Goal: Task Accomplishment & Management: Manage account settings

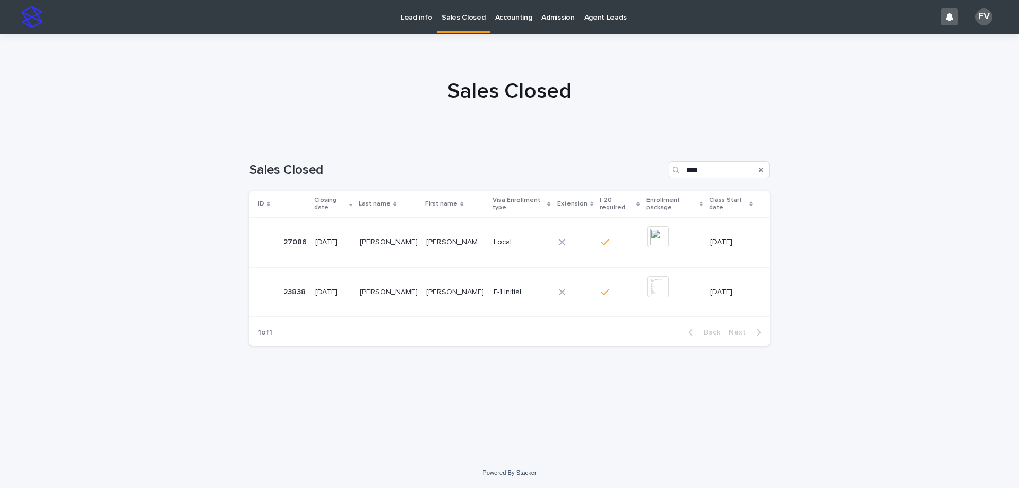
click at [412, 15] on p "Lead info" at bounding box center [416, 11] width 31 height 22
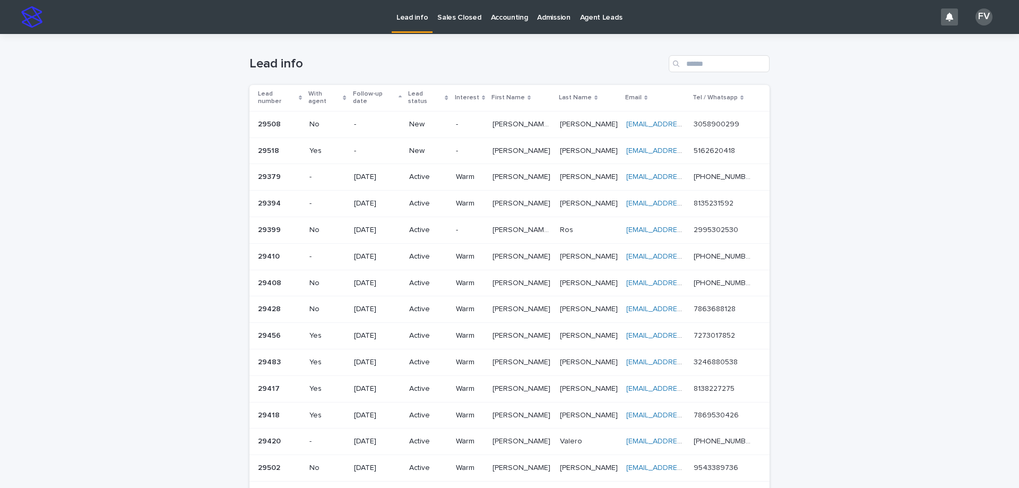
click at [428, 147] on p "New" at bounding box center [428, 151] width 38 height 9
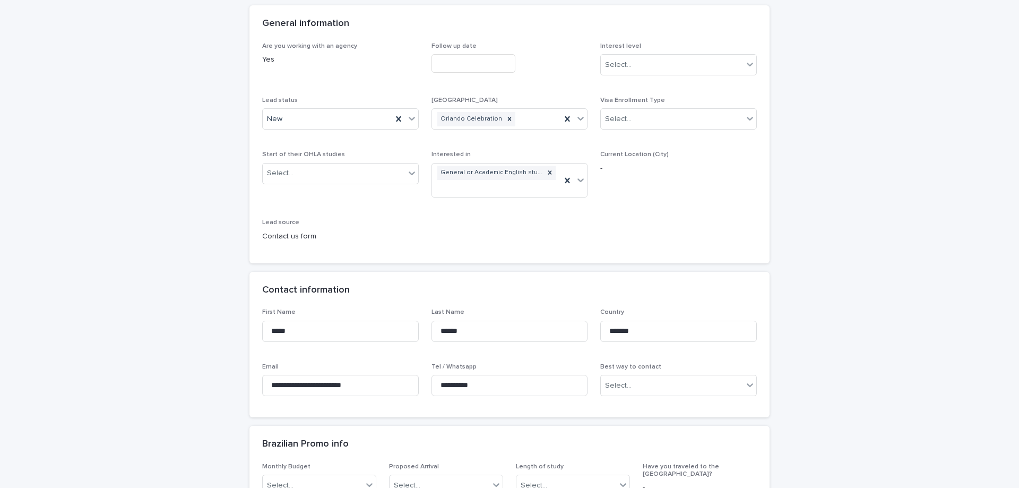
scroll to position [106, 0]
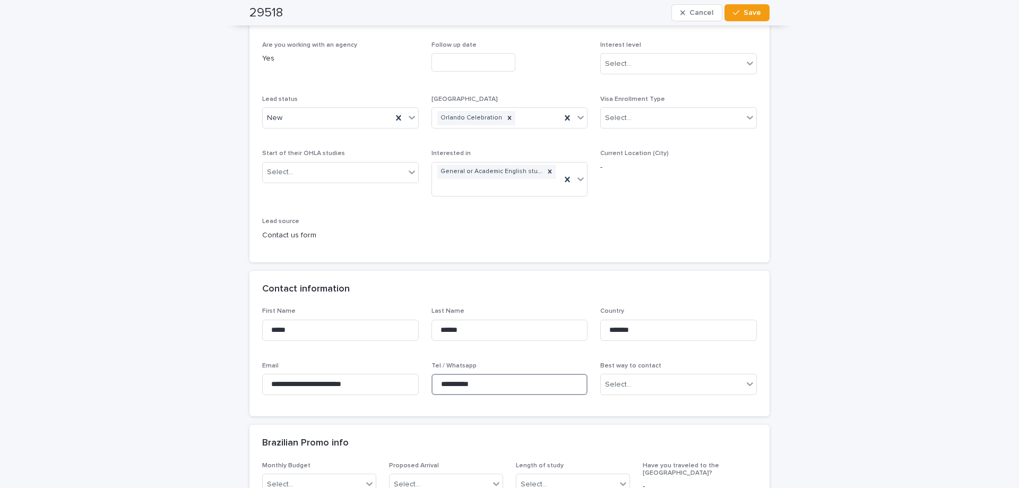
drag, startPoint x: 485, startPoint y: 384, endPoint x: 434, endPoint y: 384, distance: 50.4
click at [434, 384] on input "**********" at bounding box center [510, 384] width 157 height 21
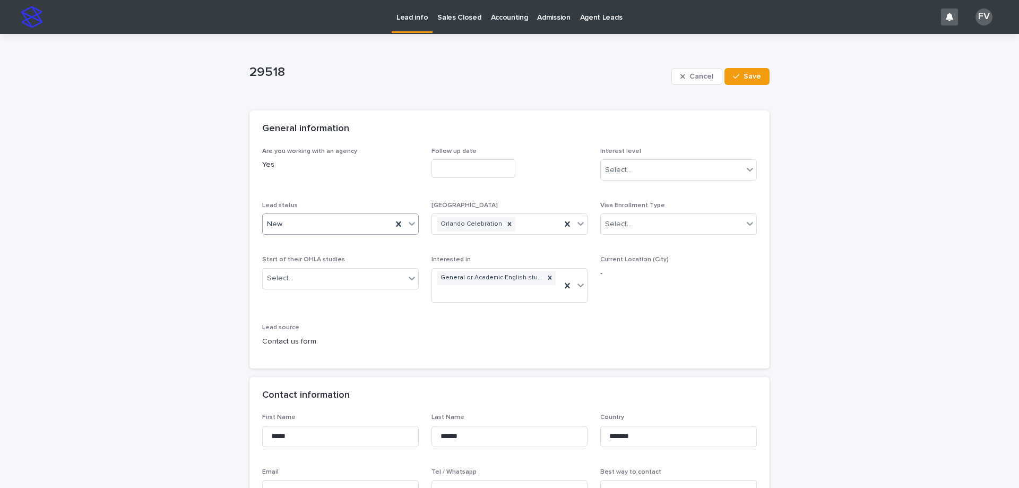
click at [337, 226] on div "New" at bounding box center [328, 225] width 130 height 18
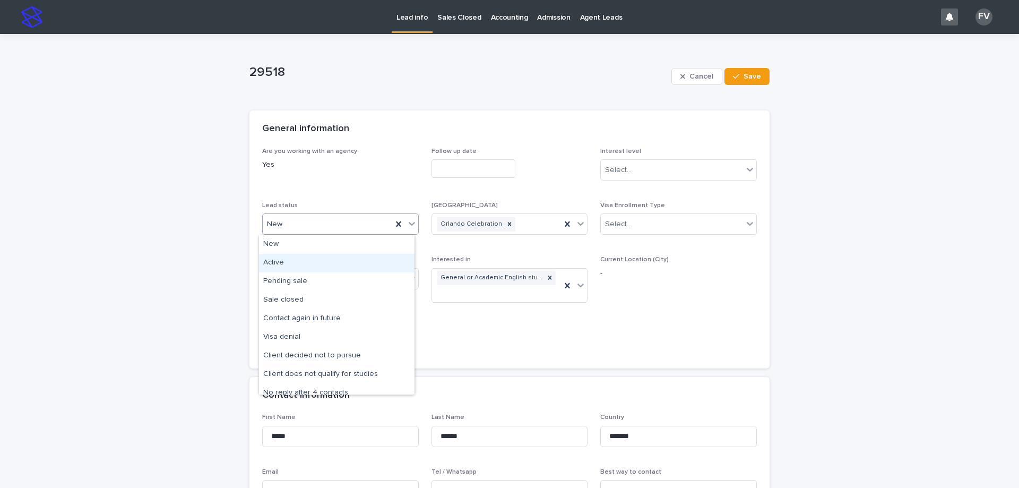
click at [328, 265] on div "Active" at bounding box center [337, 263] width 156 height 19
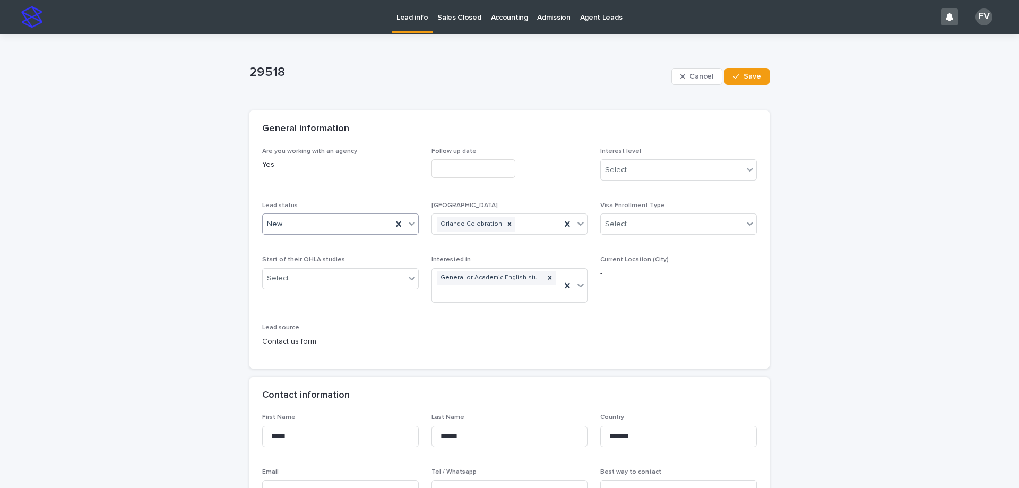
click at [492, 170] on input "text" at bounding box center [474, 168] width 84 height 19
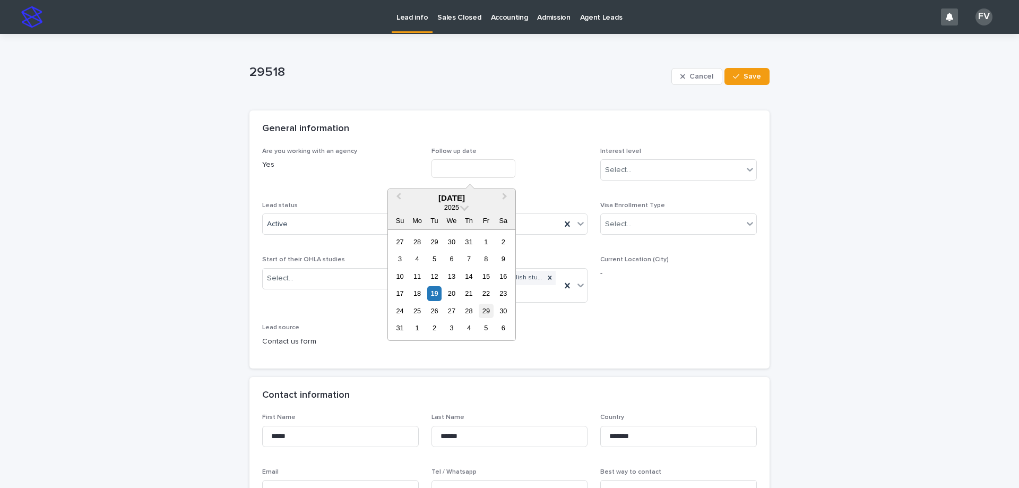
click at [488, 307] on div "29" at bounding box center [486, 311] width 14 height 14
type input "**********"
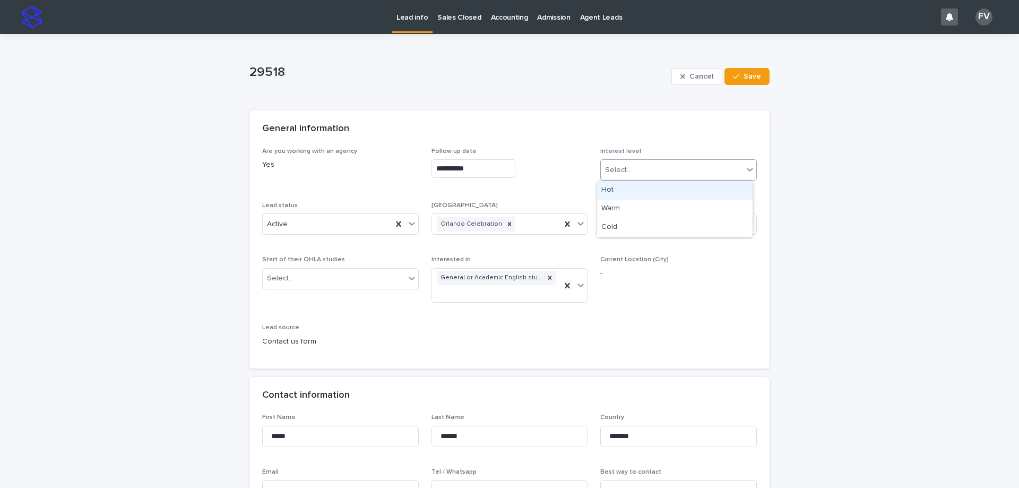
click at [651, 170] on div "Select..." at bounding box center [672, 170] width 142 height 18
click at [647, 206] on div "Warm" at bounding box center [675, 209] width 156 height 19
click at [759, 81] on button "Save" at bounding box center [747, 76] width 45 height 17
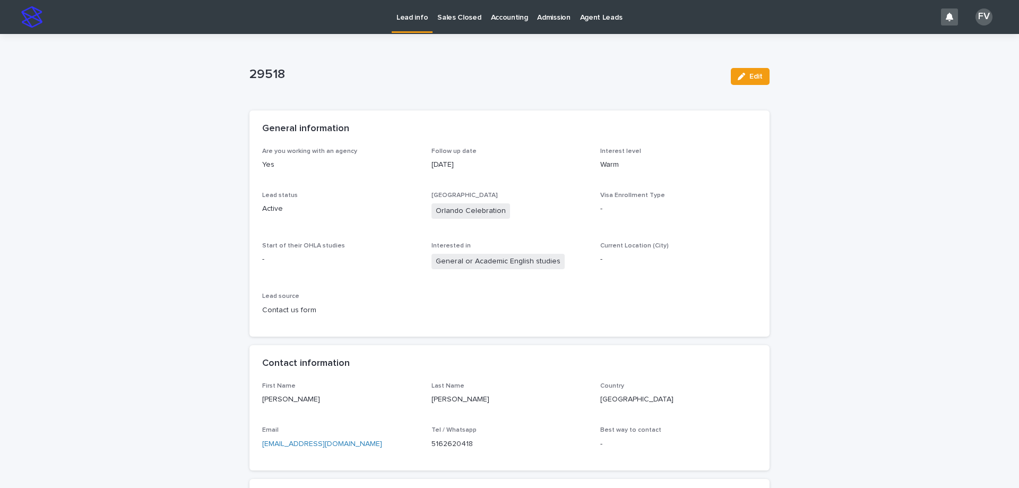
click at [422, 17] on p "Lead info" at bounding box center [412, 11] width 31 height 22
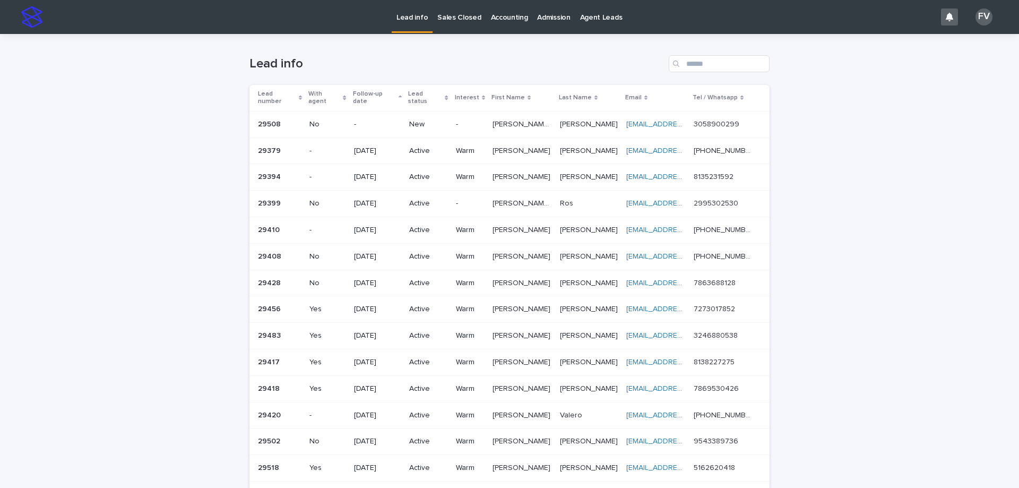
click at [508, 118] on p "[PERSON_NAME] [PERSON_NAME]" at bounding box center [523, 123] width 61 height 11
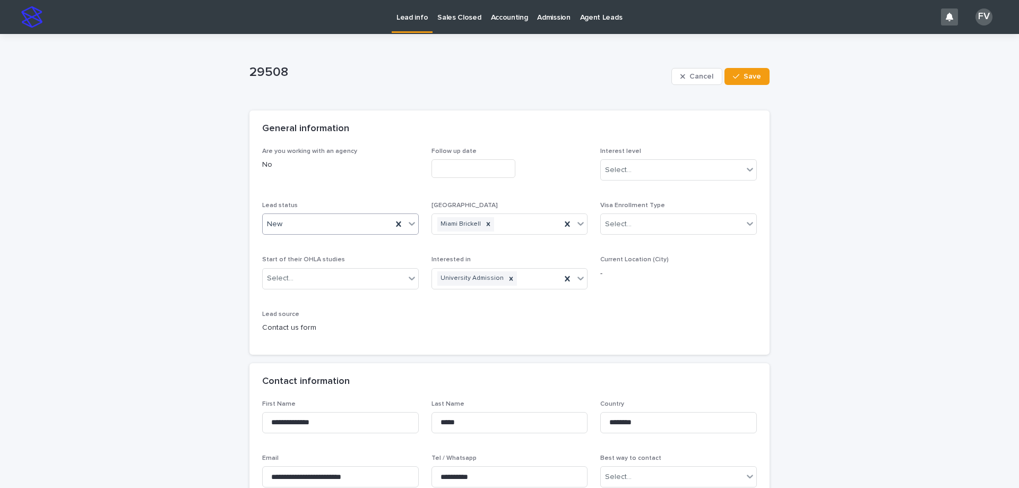
click at [307, 230] on div "New" at bounding box center [328, 225] width 130 height 18
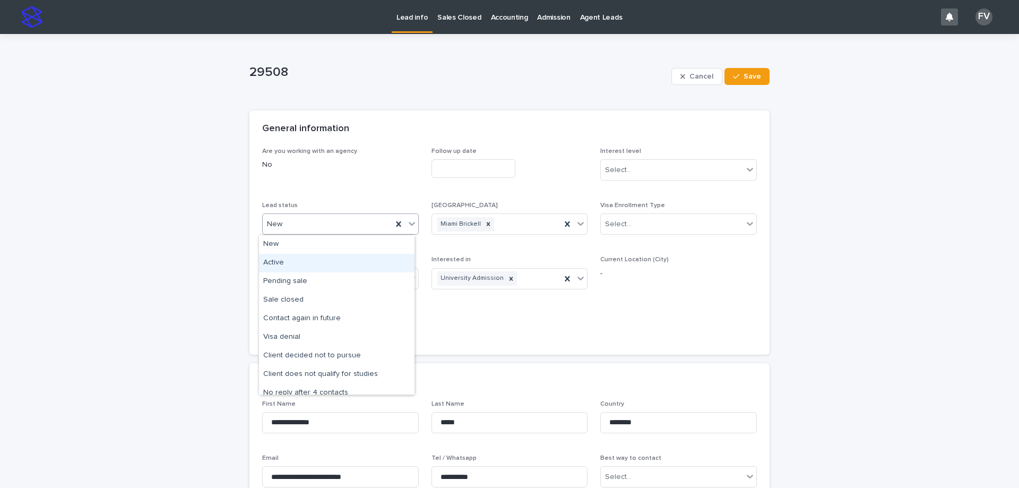
click at [306, 268] on div "Active" at bounding box center [337, 263] width 156 height 19
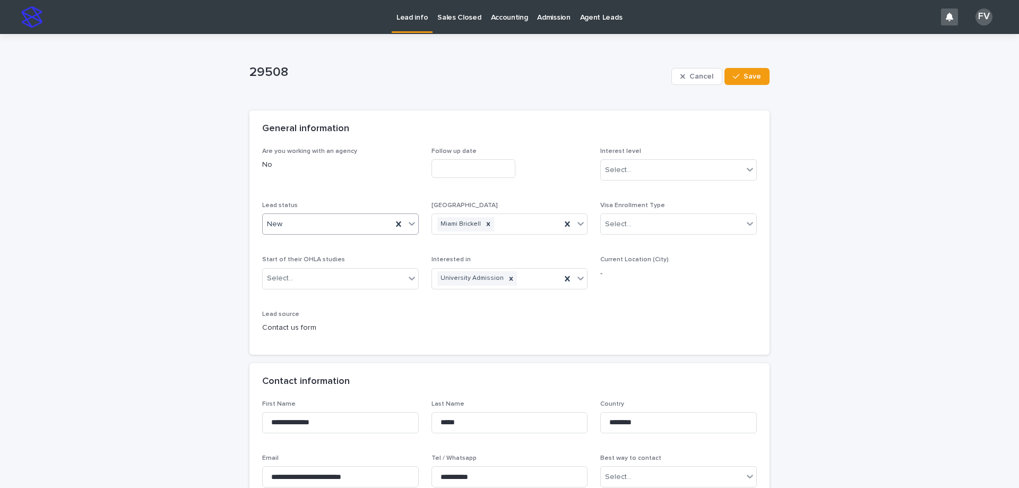
click at [492, 165] on input "text" at bounding box center [474, 168] width 84 height 19
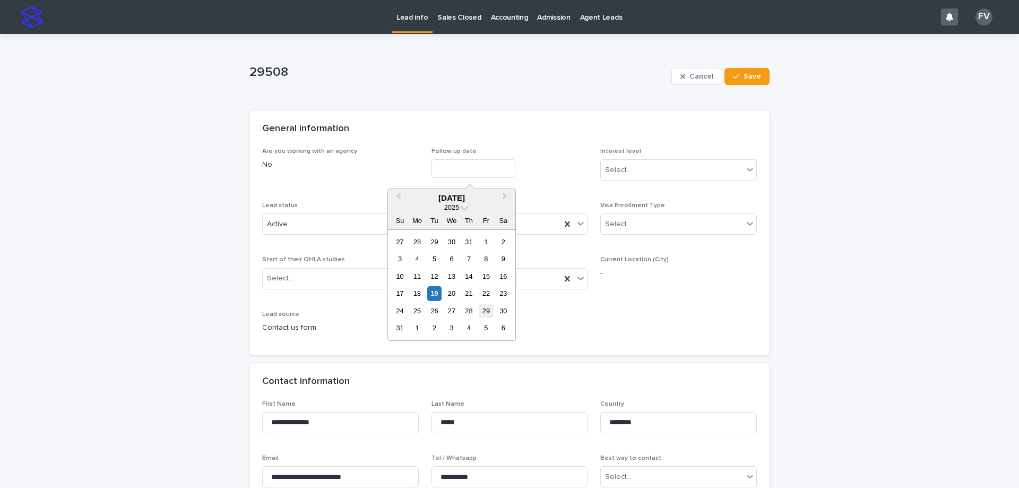
click at [490, 311] on div "29" at bounding box center [486, 311] width 14 height 14
type input "**********"
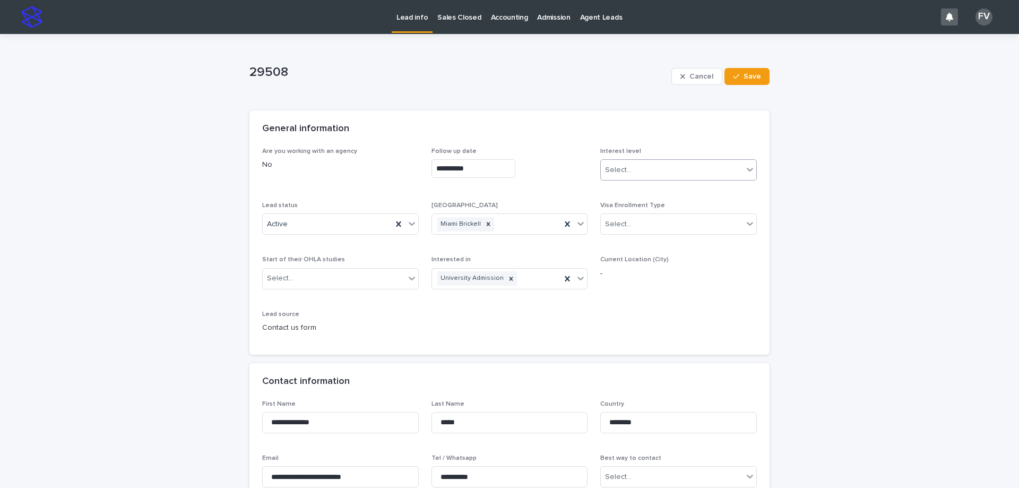
click at [618, 166] on div "Select..." at bounding box center [618, 170] width 27 height 11
click at [624, 212] on div "Warm" at bounding box center [675, 209] width 156 height 19
click at [753, 81] on button "Save" at bounding box center [747, 76] width 45 height 17
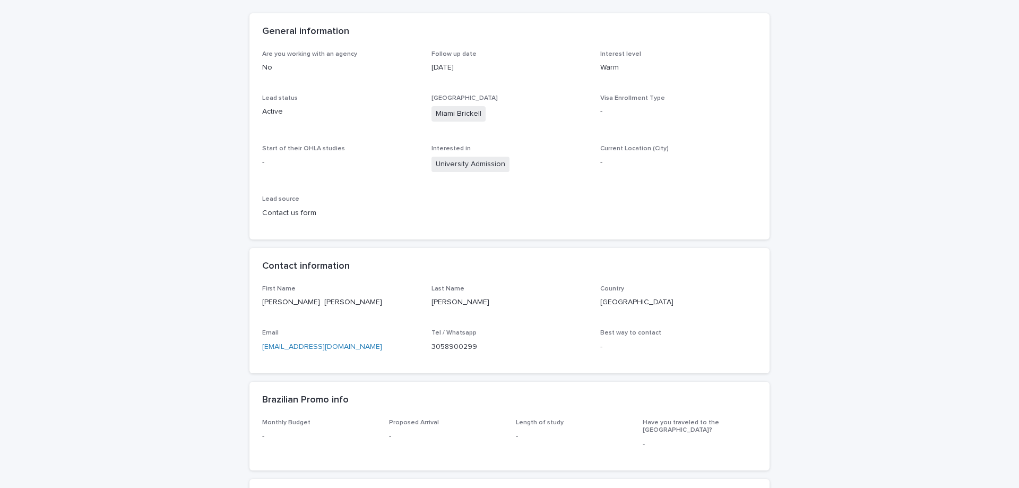
scroll to position [106, 0]
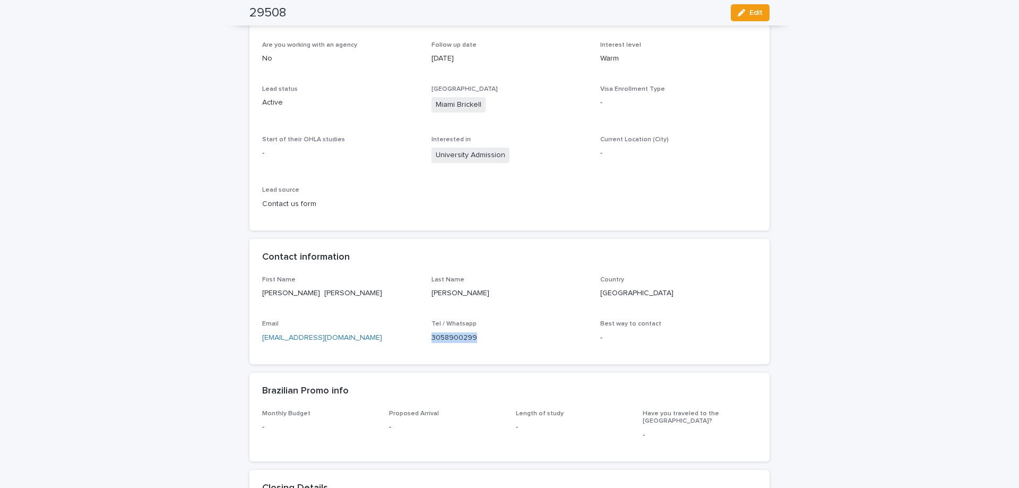
drag, startPoint x: 492, startPoint y: 350, endPoint x: 425, endPoint y: 343, distance: 67.3
click at [425, 343] on div "First Name [PERSON_NAME] [PERSON_NAME] Last Name [PERSON_NAME] Country [GEOGRAP…" at bounding box center [509, 313] width 495 height 75
copy p "3058900299"
click at [519, 339] on p "3058900299" at bounding box center [510, 337] width 157 height 11
drag, startPoint x: 366, startPoint y: 339, endPoint x: 243, endPoint y: 340, distance: 123.2
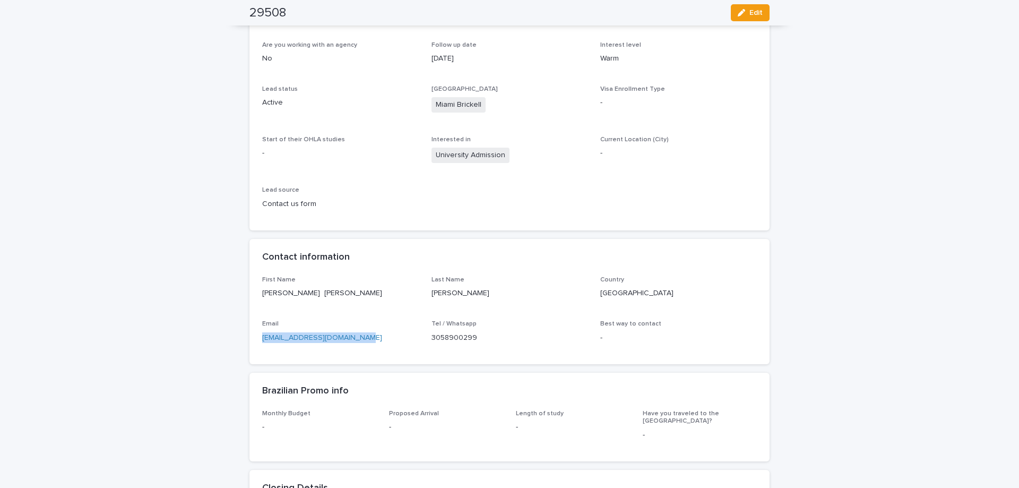
copy link "[EMAIL_ADDRESS][DOMAIN_NAME]"
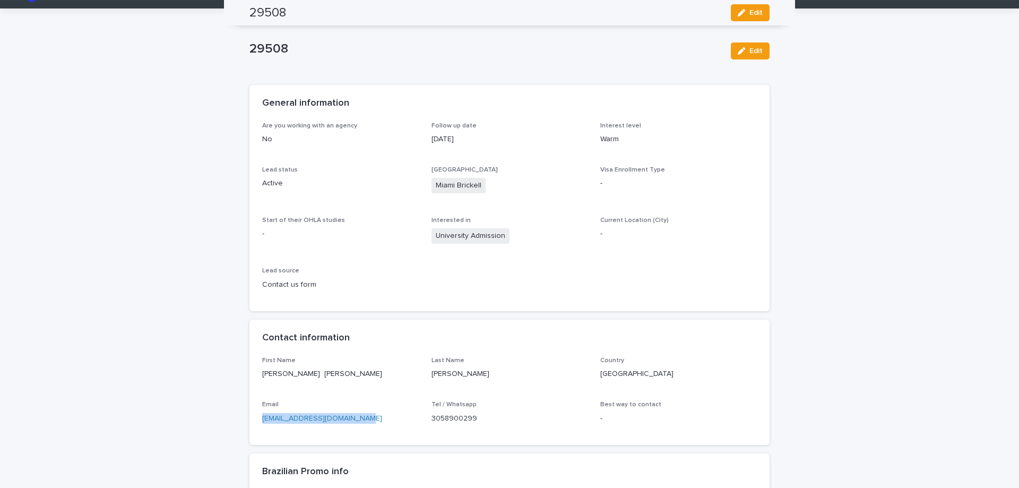
scroll to position [0, 0]
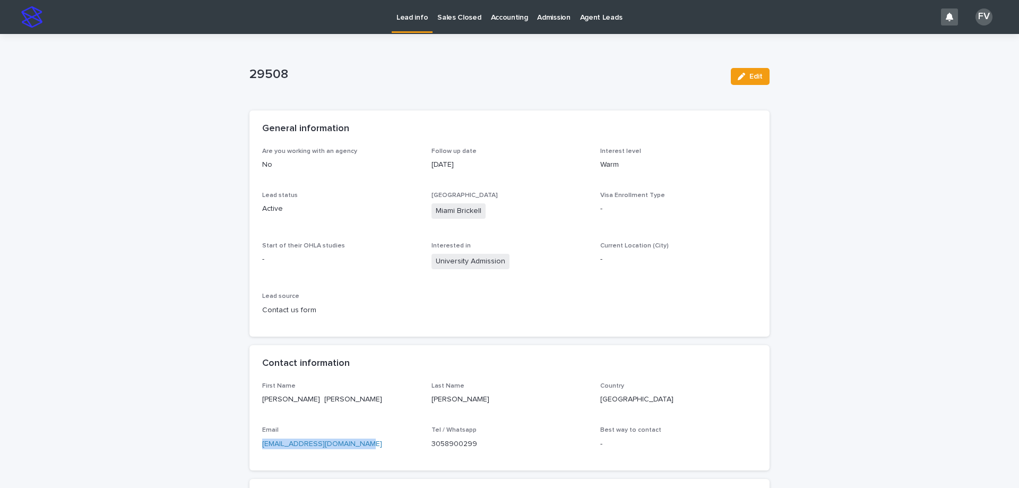
click at [463, 13] on p "Sales Closed" at bounding box center [459, 11] width 44 height 22
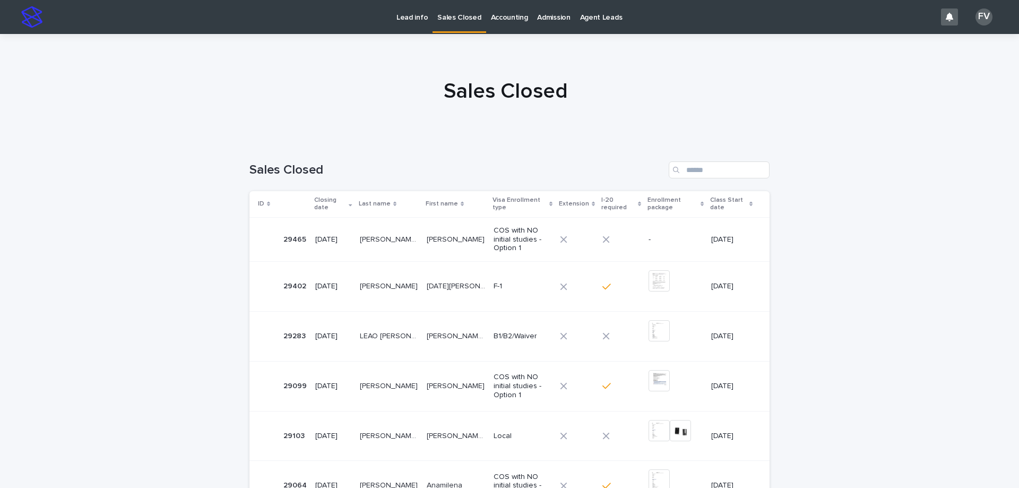
click at [494, 247] on p "COS with NO initial studies - Option 1" at bounding box center [523, 239] width 58 height 27
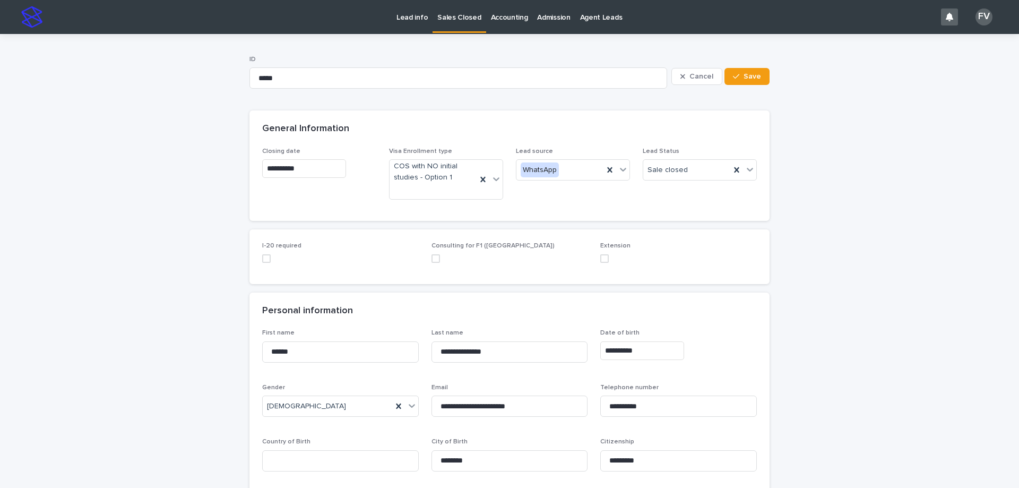
click at [263, 261] on span at bounding box center [266, 258] width 8 height 8
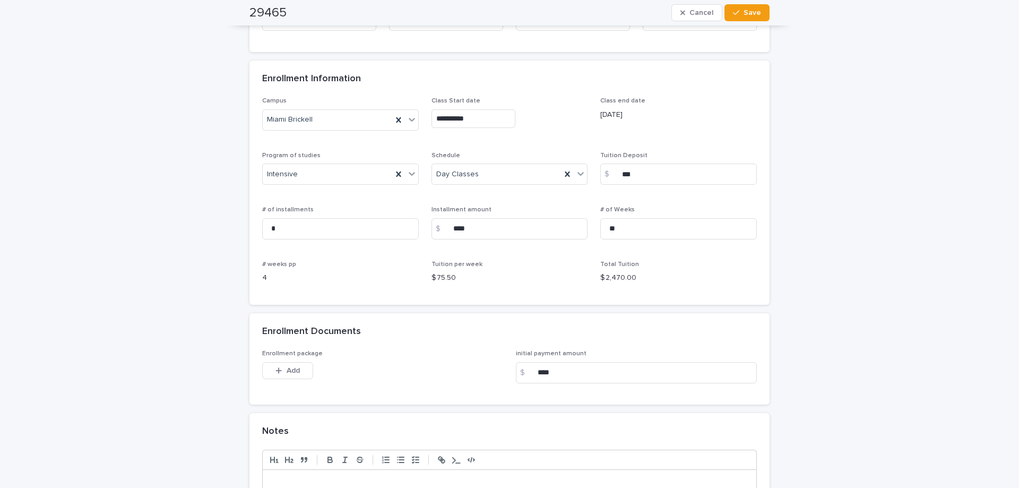
scroll to position [743, 0]
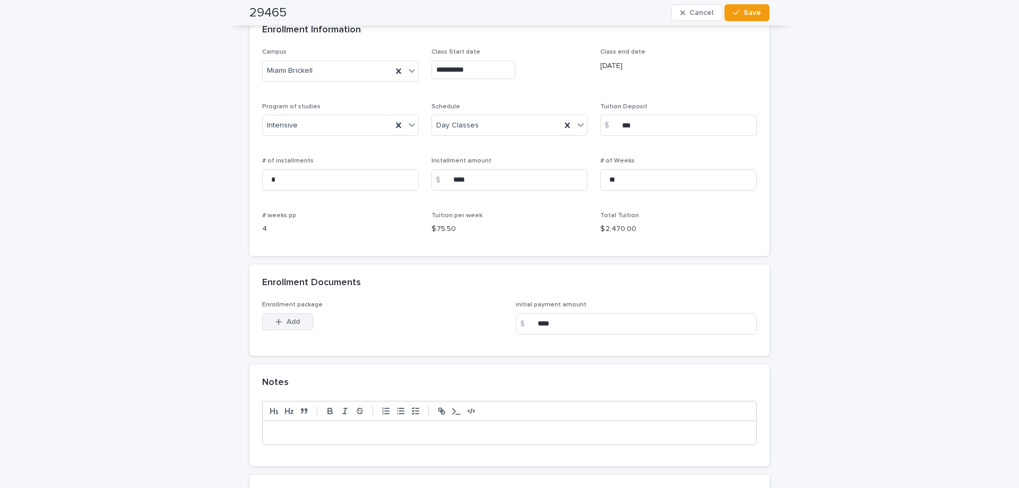
click at [299, 322] on button "Add" at bounding box center [287, 321] width 51 height 17
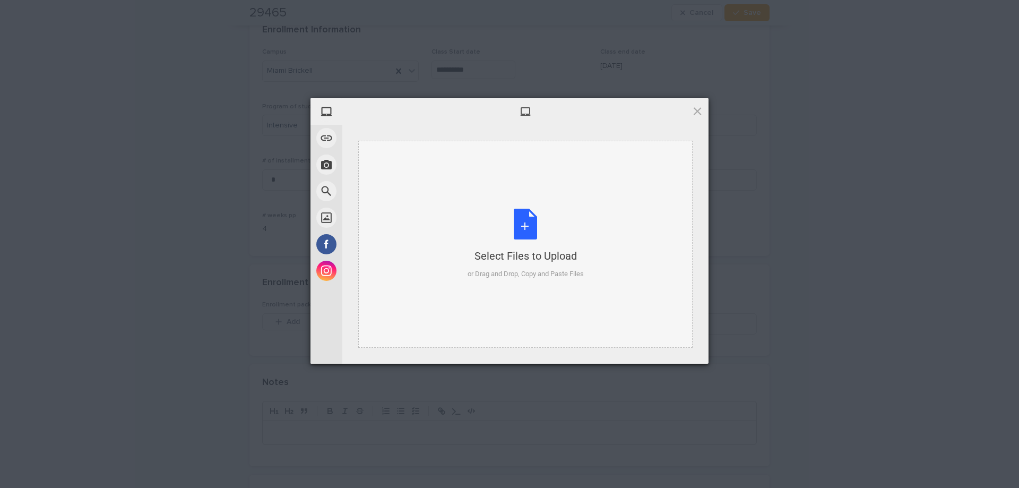
click at [507, 227] on div "Select Files to Upload or Drag and Drop, Copy and Paste Files" at bounding box center [526, 244] width 116 height 71
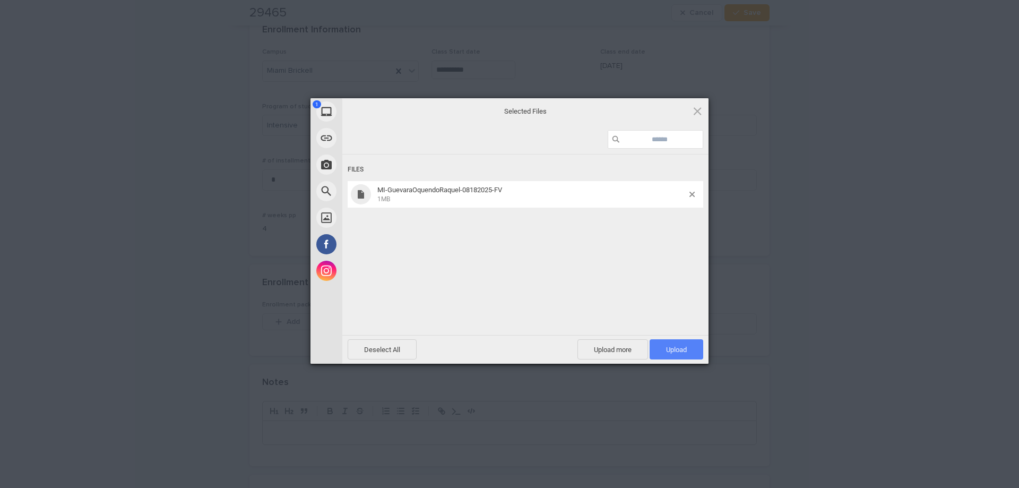
click at [679, 341] on span "Upload 1" at bounding box center [677, 349] width 54 height 20
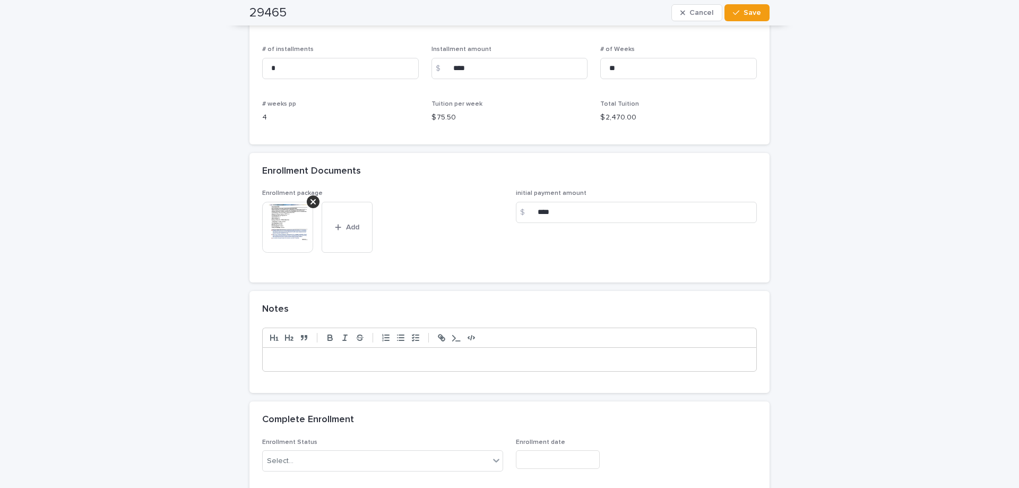
scroll to position [902, 0]
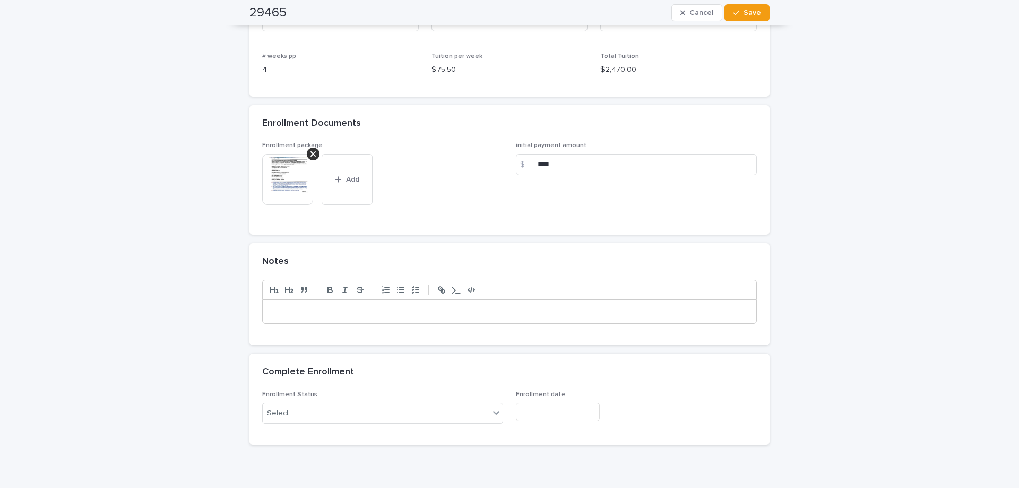
click at [466, 316] on p at bounding box center [510, 311] width 478 height 11
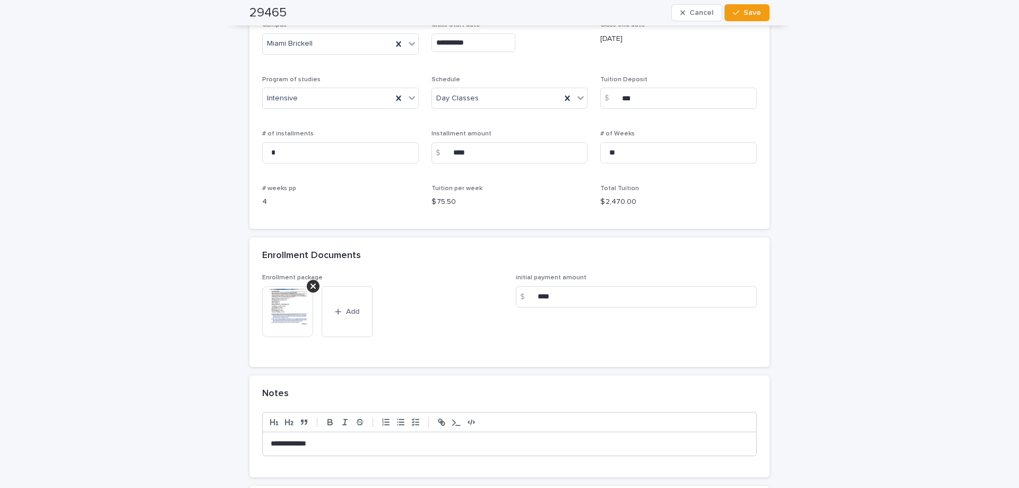
scroll to position [951, 0]
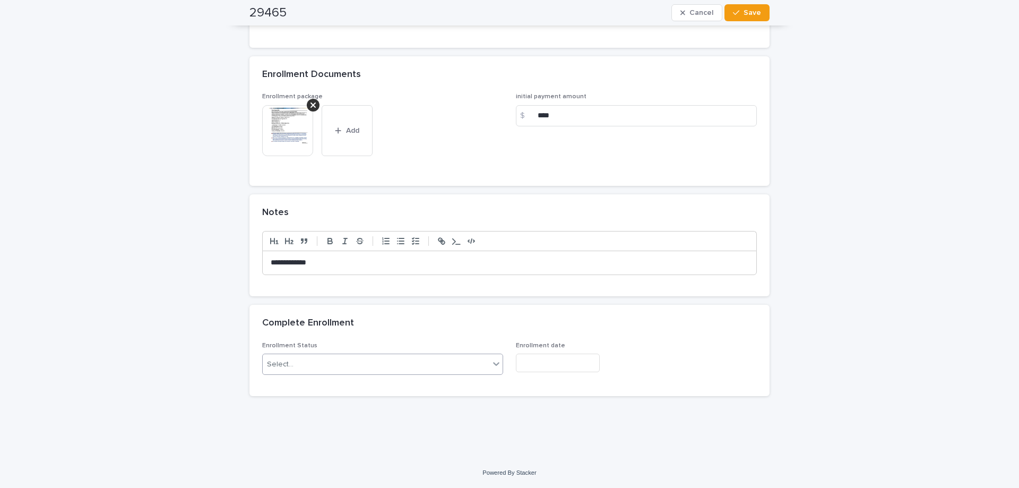
click at [429, 374] on div "Select..." at bounding box center [382, 364] width 241 height 21
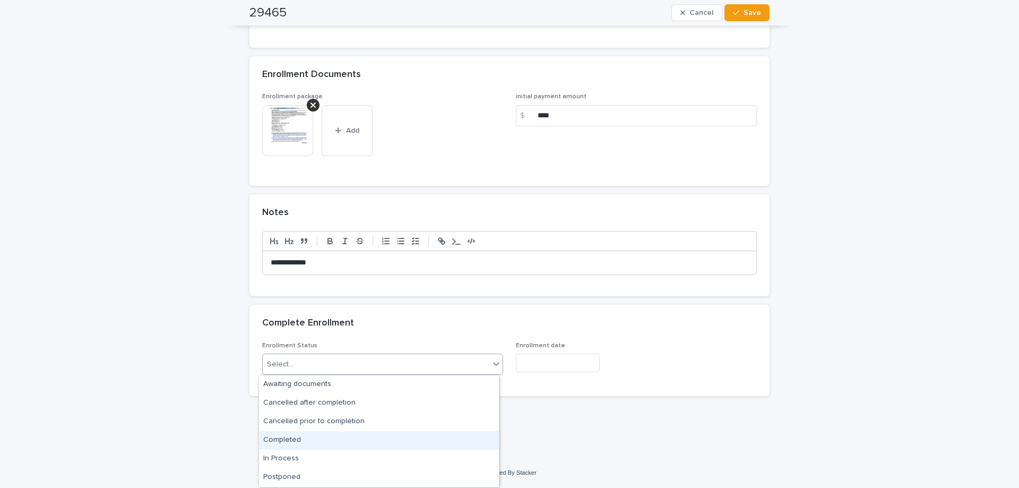
click at [314, 439] on div "Completed" at bounding box center [379, 440] width 240 height 19
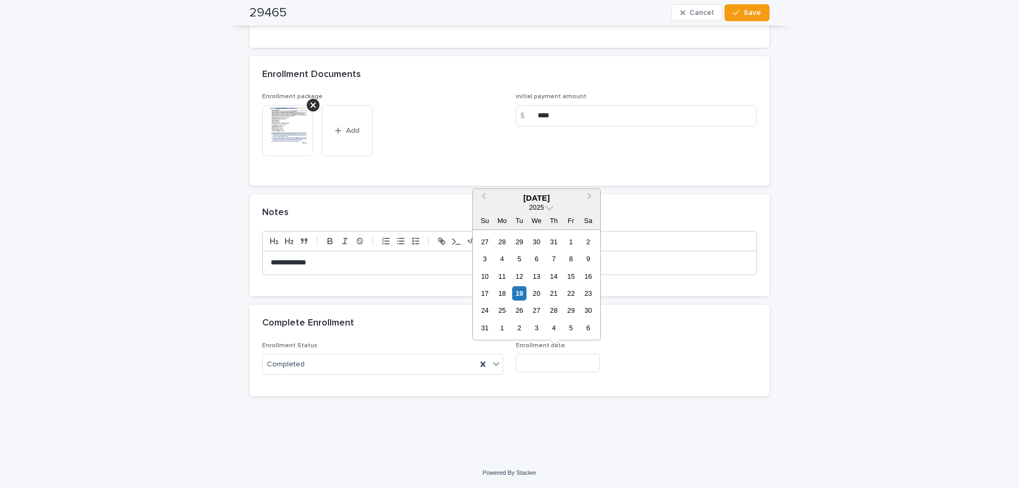
click at [571, 363] on input "text" at bounding box center [558, 363] width 84 height 19
click at [523, 295] on div "19" at bounding box center [519, 293] width 14 height 14
type input "**********"
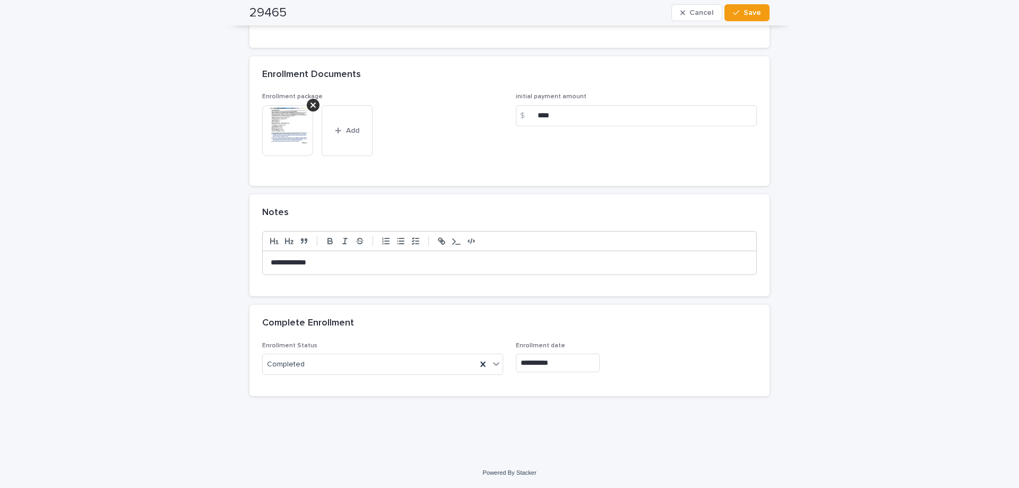
click at [276, 142] on img at bounding box center [287, 130] width 51 height 51
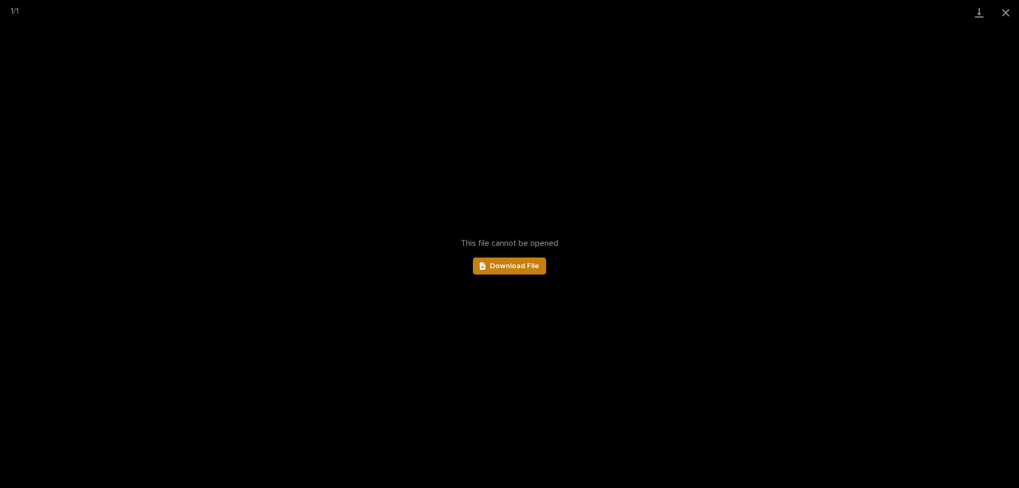
click at [528, 270] on link "Download File" at bounding box center [509, 265] width 73 height 17
click at [1007, 13] on button "Close gallery" at bounding box center [1006, 12] width 27 height 25
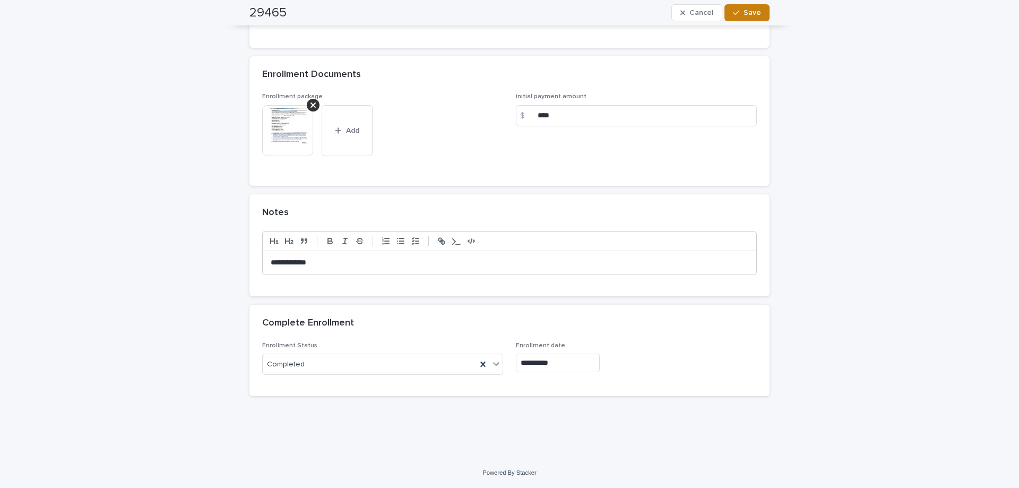
click at [735, 9] on icon "button" at bounding box center [736, 12] width 6 height 7
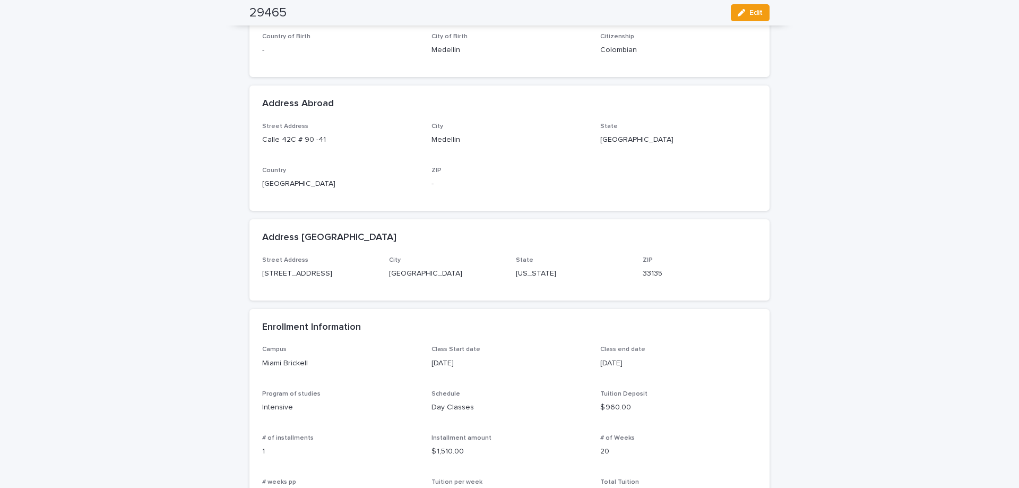
scroll to position [0, 0]
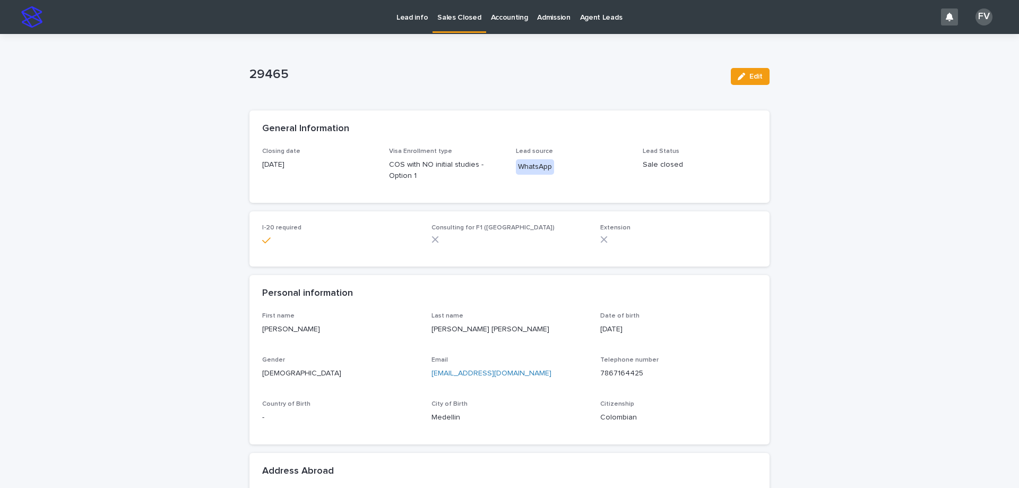
click at [457, 19] on p "Sales Closed" at bounding box center [459, 11] width 44 height 22
